Goal: Information Seeking & Learning: Learn about a topic

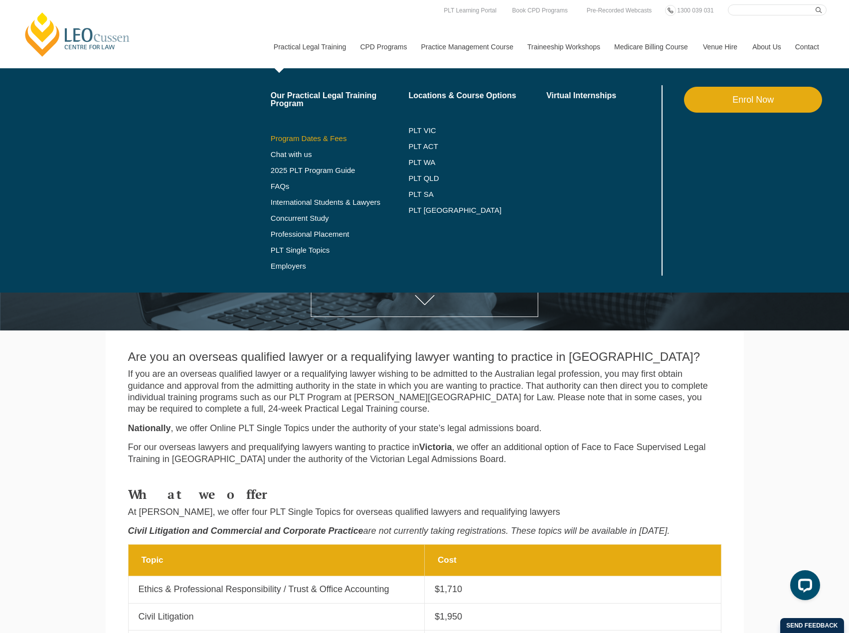
click at [309, 139] on link "Program Dates & Fees" at bounding box center [340, 139] width 138 height 8
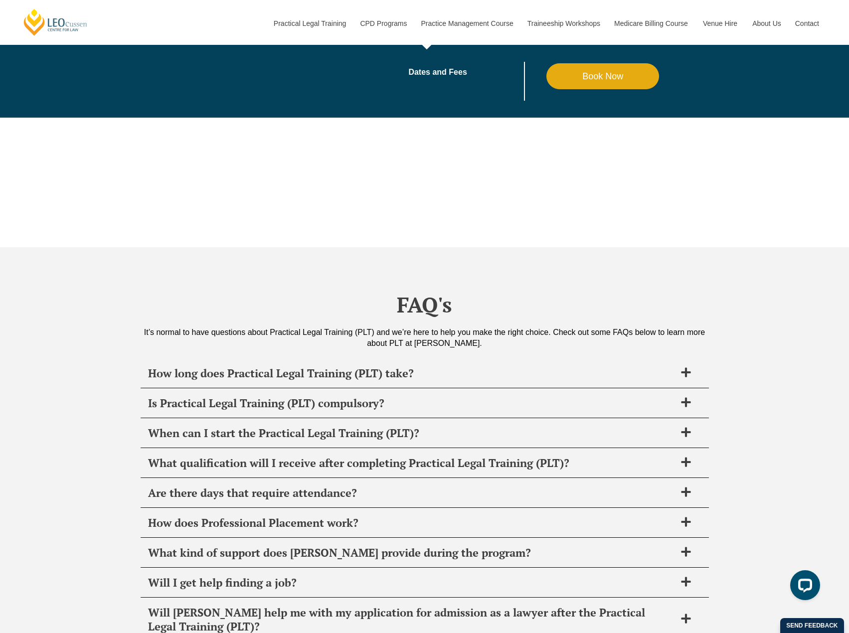
scroll to position [3291, 0]
